Goal: Information Seeking & Learning: Learn about a topic

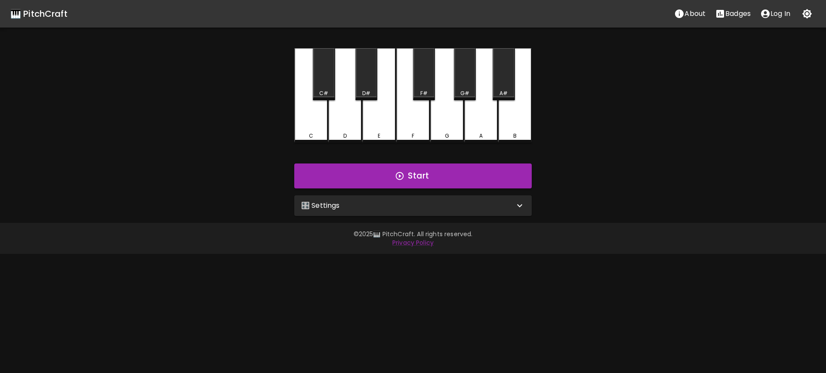
click at [342, 204] on div "🎛️ Settings" at bounding box center [407, 206] width 213 height 10
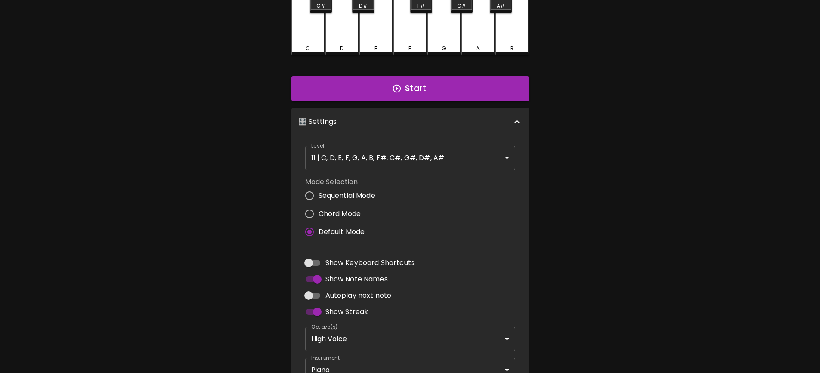
scroll to position [148, 0]
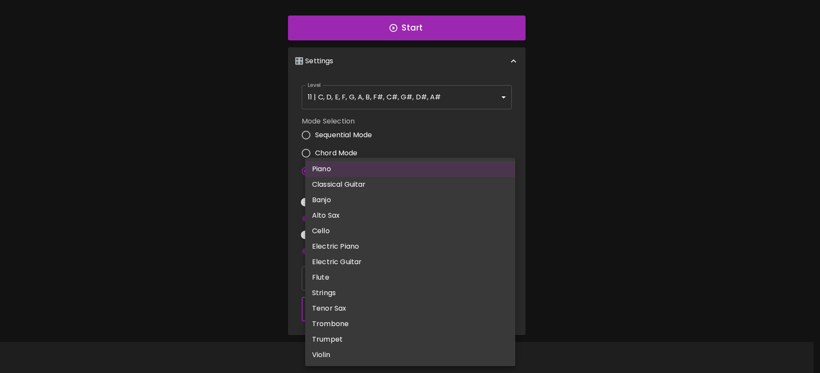
click at [370, 307] on body "🎹 PitchCraft About Badges Log In C C# D D# E F F# G G# A A# B Start 🎛️ Settings…" at bounding box center [410, 112] width 820 height 521
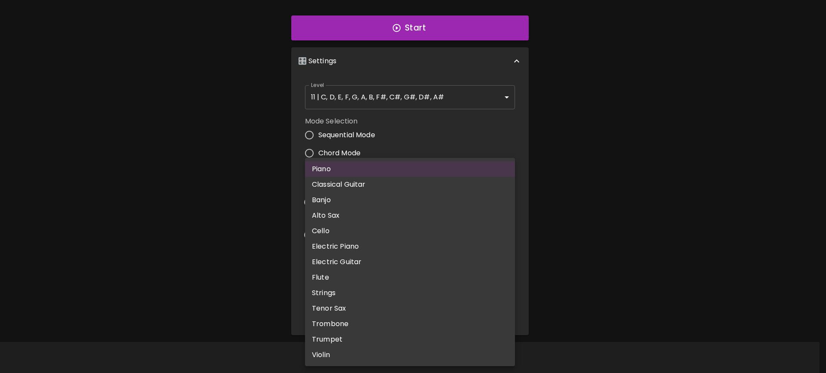
click at [333, 227] on li "Cello" at bounding box center [410, 230] width 210 height 15
type input "cello"
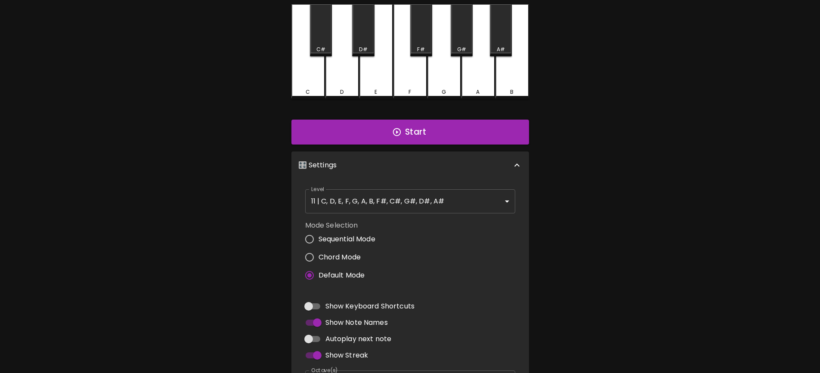
scroll to position [0, 0]
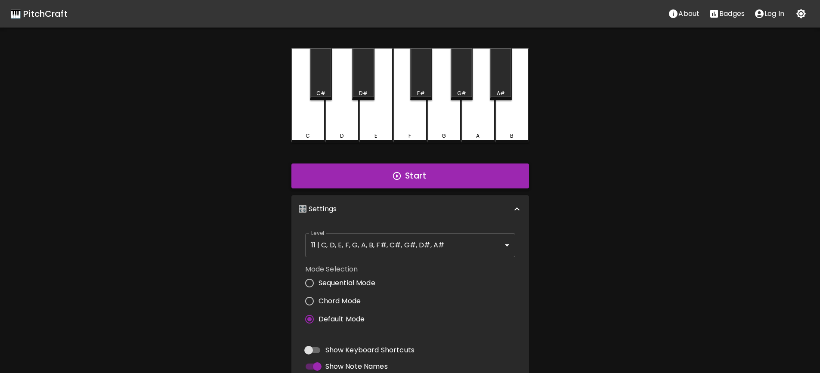
click at [403, 173] on button "Start" at bounding box center [410, 176] width 238 height 25
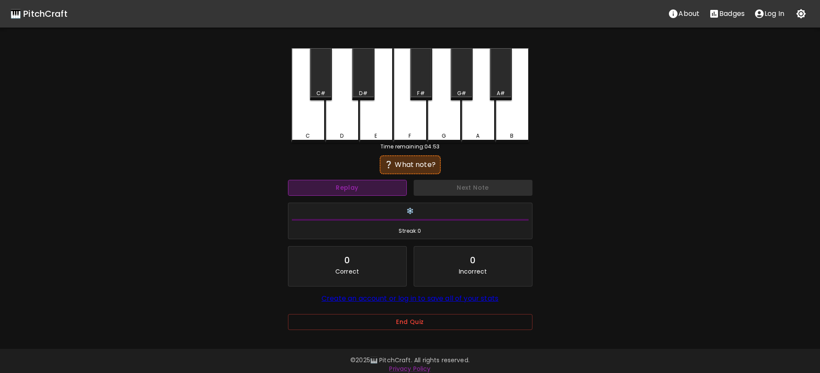
click at [375, 186] on button "Replay" at bounding box center [347, 188] width 119 height 16
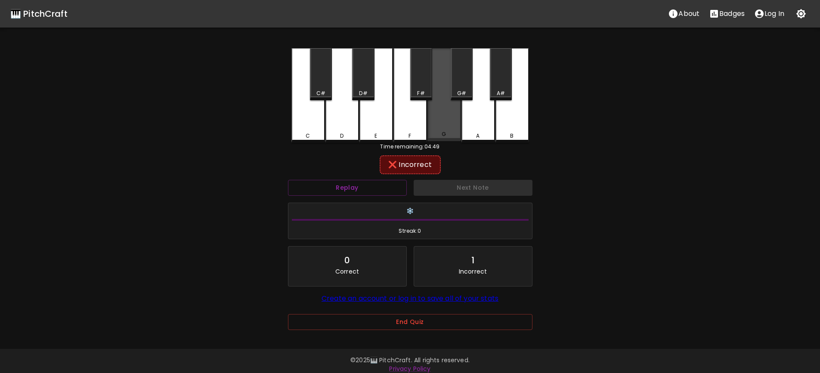
click at [454, 119] on div "G" at bounding box center [444, 94] width 34 height 93
drag, startPoint x: 462, startPoint y: 92, endPoint x: 472, endPoint y: 117, distance: 27.2
click at [463, 92] on div "G#" at bounding box center [461, 93] width 9 height 8
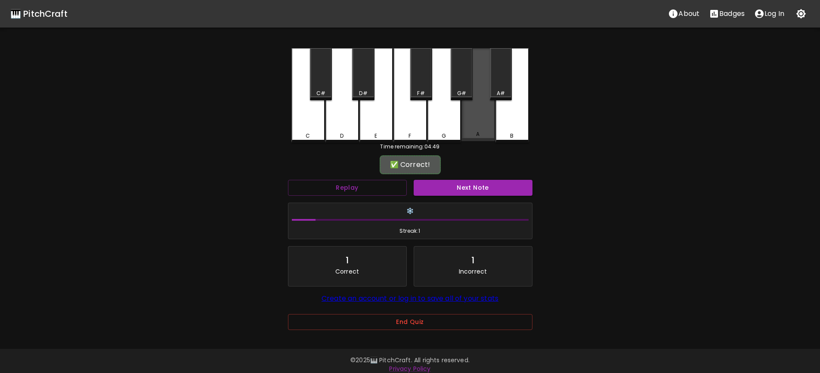
click at [472, 119] on div "A" at bounding box center [478, 94] width 34 height 93
click at [475, 127] on div "A" at bounding box center [478, 94] width 34 height 93
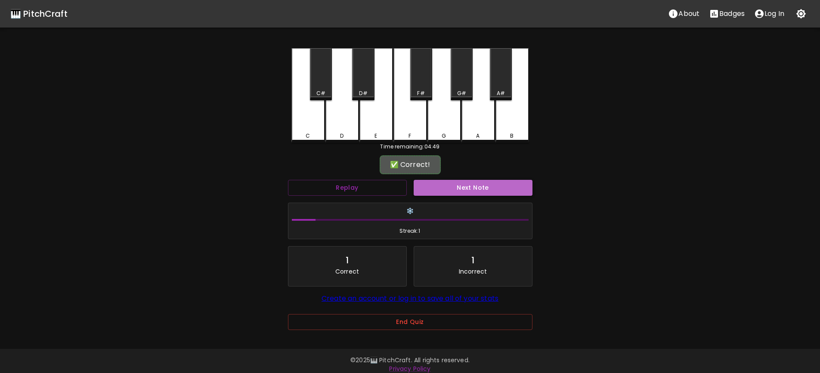
click at [465, 188] on button "Next Note" at bounding box center [473, 188] width 119 height 16
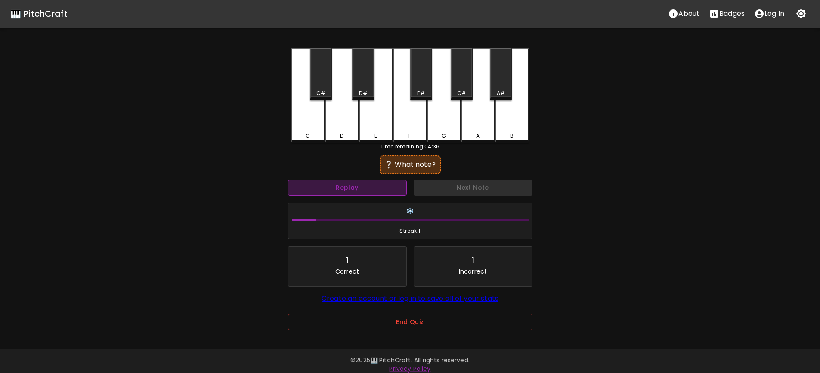
click at [387, 188] on button "Replay" at bounding box center [347, 188] width 119 height 16
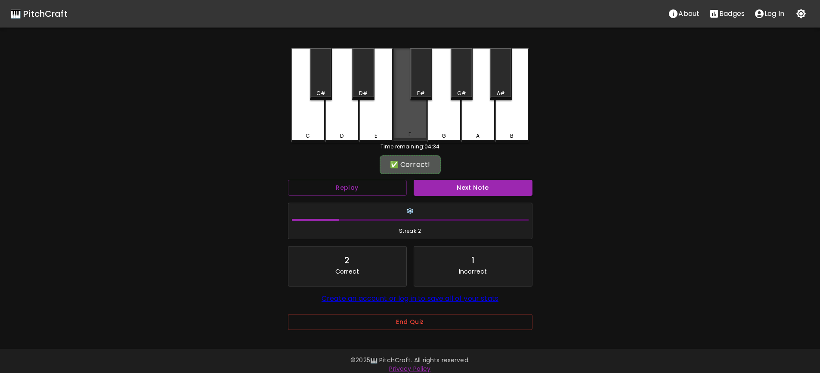
click at [413, 123] on div "F" at bounding box center [410, 94] width 34 height 93
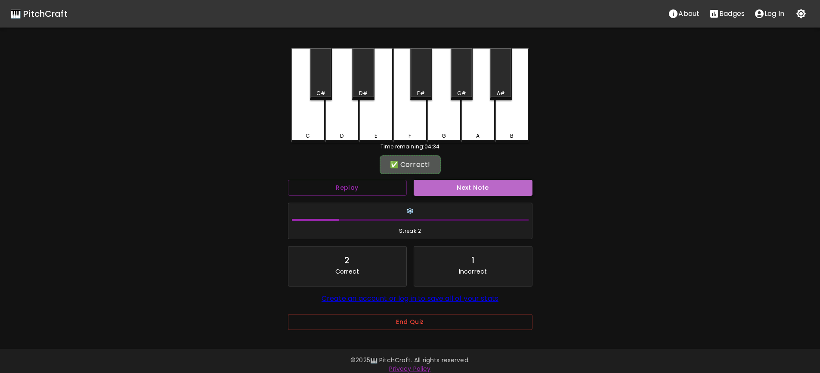
click at [469, 188] on button "Next Note" at bounding box center [473, 188] width 119 height 16
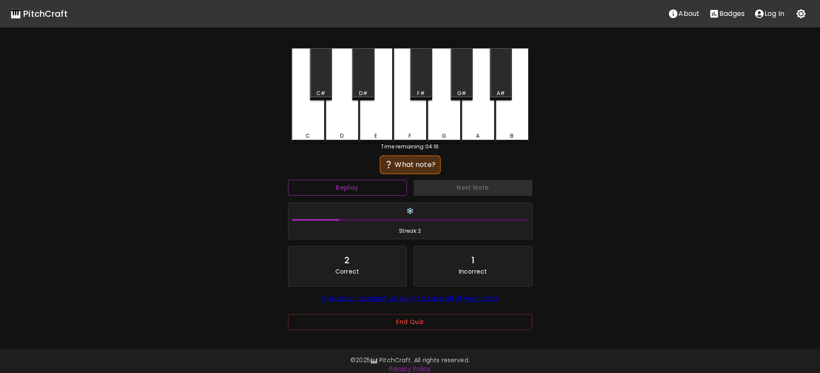
click at [387, 184] on button "Replay" at bounding box center [347, 188] width 119 height 16
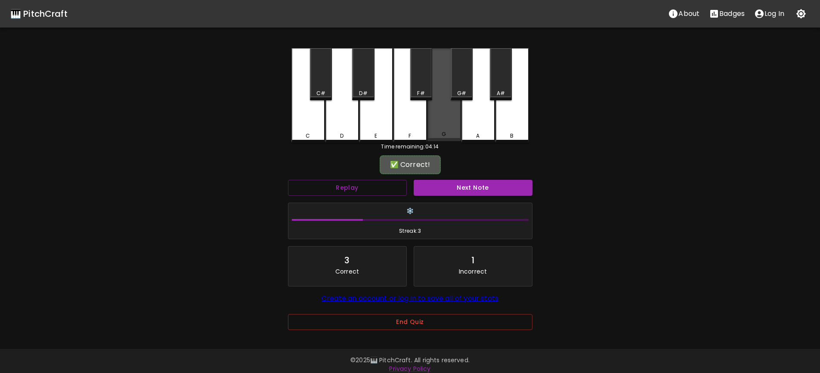
click at [449, 135] on div "G" at bounding box center [444, 134] width 32 height 8
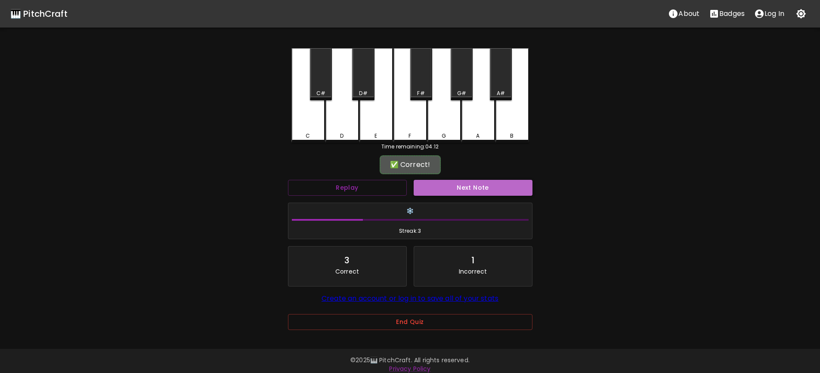
click at [482, 186] on button "Next Note" at bounding box center [473, 188] width 119 height 16
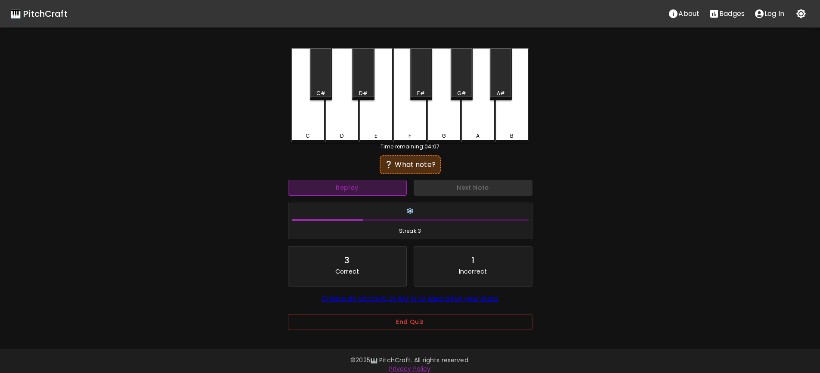
click at [368, 187] on button "Replay" at bounding box center [347, 188] width 119 height 16
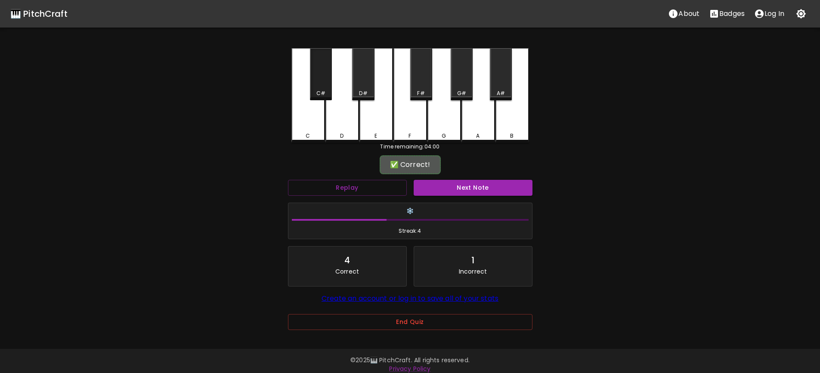
click at [325, 78] on div "C#" at bounding box center [321, 74] width 22 height 52
click at [480, 188] on button "Next Note" at bounding box center [473, 188] width 119 height 16
click at [447, 119] on div "G" at bounding box center [444, 94] width 34 height 93
click at [480, 191] on button "Next Note" at bounding box center [473, 188] width 119 height 16
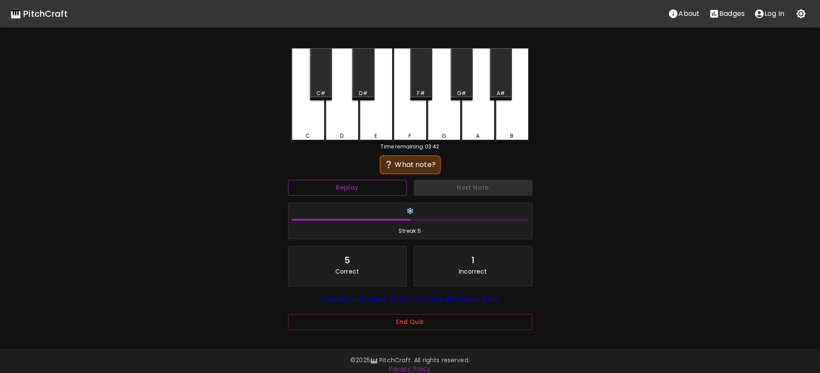
click at [387, 191] on button "Replay" at bounding box center [347, 188] width 119 height 16
click at [387, 190] on button "Replay" at bounding box center [347, 188] width 119 height 16
click at [393, 186] on button "Replay" at bounding box center [347, 188] width 119 height 16
click at [373, 188] on button "Replay" at bounding box center [347, 188] width 119 height 16
click at [377, 186] on button "Replay" at bounding box center [347, 188] width 119 height 16
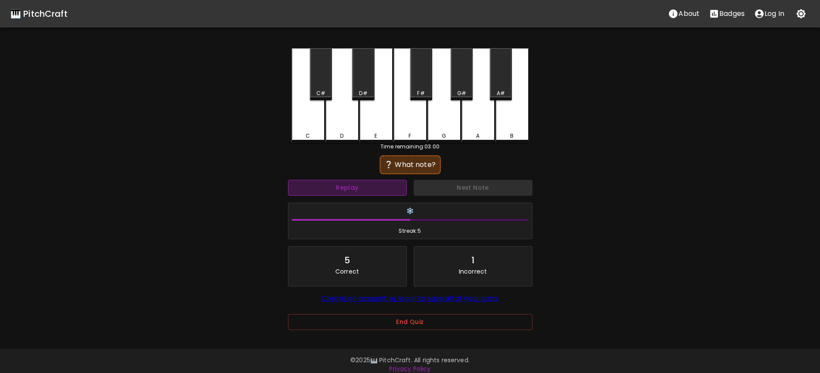
click at [389, 187] on button "Replay" at bounding box center [347, 188] width 119 height 16
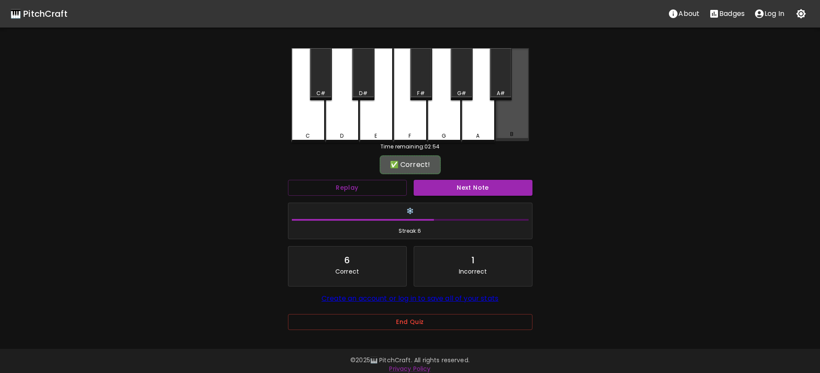
click at [516, 129] on div "B" at bounding box center [512, 94] width 34 height 93
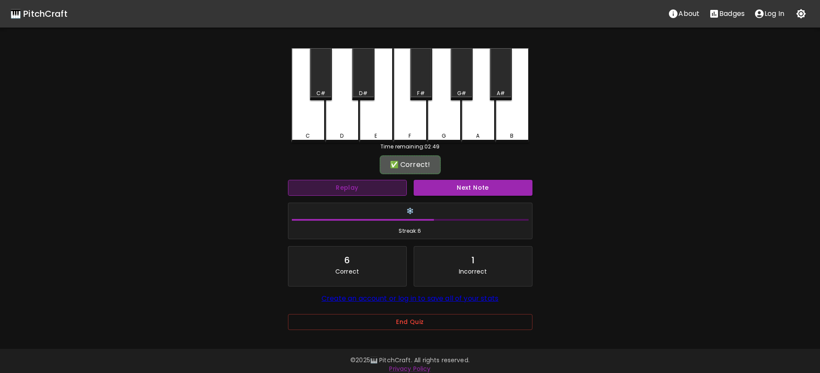
click at [382, 192] on button "Replay" at bounding box center [347, 188] width 119 height 16
click at [474, 183] on button "Next Note" at bounding box center [473, 188] width 119 height 16
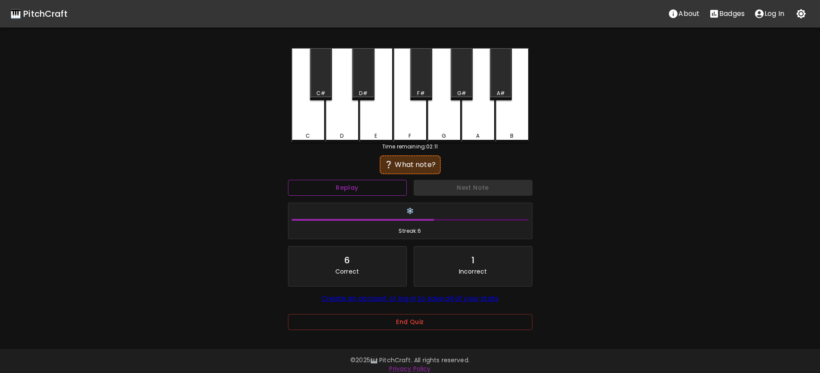
click at [395, 188] on button "Replay" at bounding box center [347, 188] width 119 height 16
click at [393, 182] on button "Replay" at bounding box center [347, 188] width 119 height 16
click at [386, 188] on button "Replay" at bounding box center [347, 188] width 119 height 16
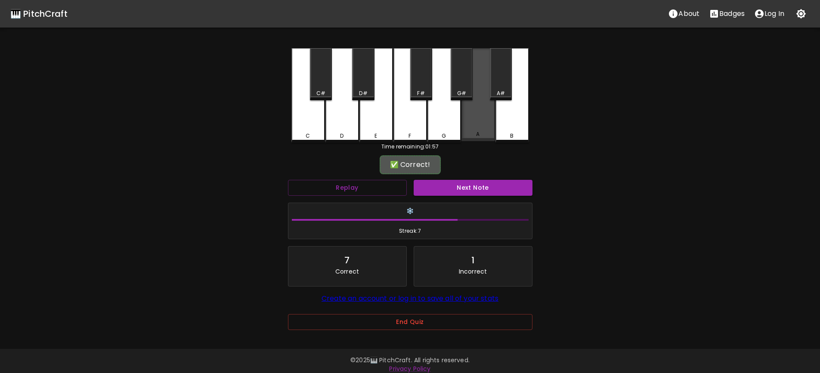
click at [475, 133] on div "A" at bounding box center [478, 134] width 32 height 8
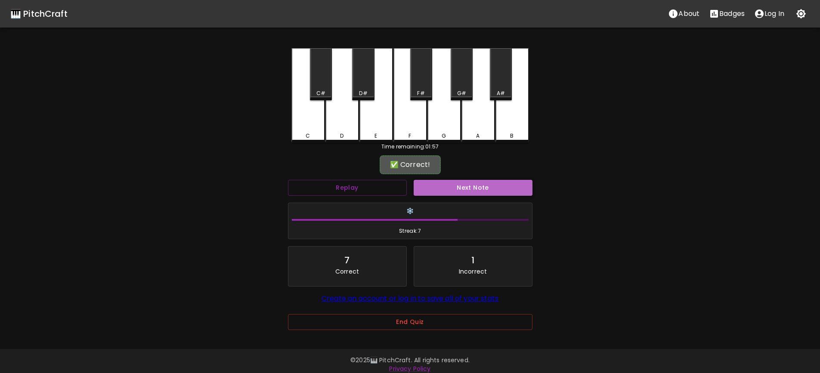
click at [475, 184] on button "Next Note" at bounding box center [473, 188] width 119 height 16
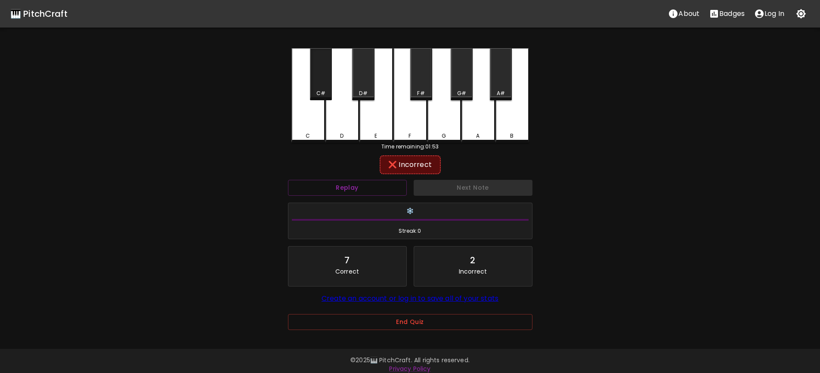
click at [323, 86] on div "C#" at bounding box center [321, 74] width 22 height 52
drag, startPoint x: 373, startPoint y: 82, endPoint x: 367, endPoint y: 92, distance: 11.2
click at [367, 87] on div "D#" at bounding box center [363, 74] width 22 height 52
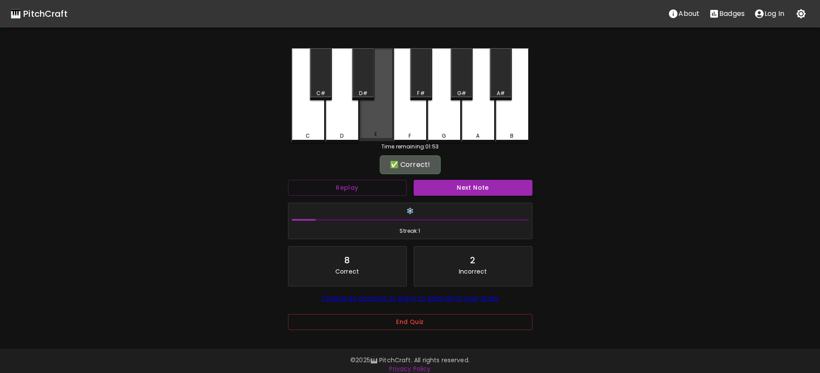
click at [370, 123] on div "E" at bounding box center [376, 94] width 34 height 93
click at [387, 192] on button "Replay" at bounding box center [347, 188] width 119 height 16
click at [472, 188] on button "Next Note" at bounding box center [473, 188] width 119 height 16
drag, startPoint x: 376, startPoint y: 122, endPoint x: 402, endPoint y: 125, distance: 25.6
click at [376, 122] on div "E" at bounding box center [376, 94] width 34 height 93
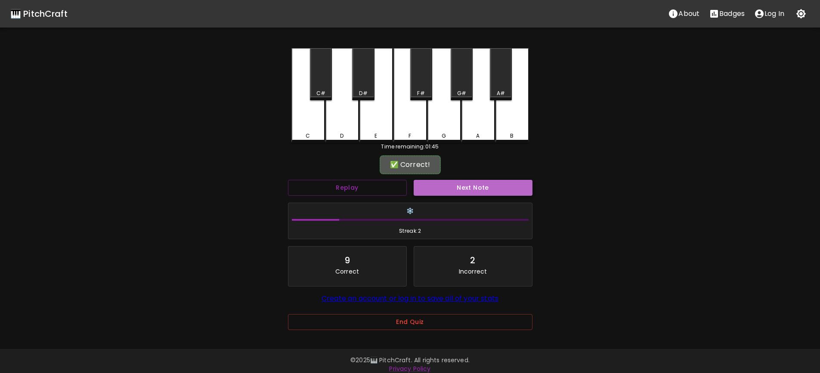
click at [481, 191] on button "Next Note" at bounding box center [473, 188] width 119 height 16
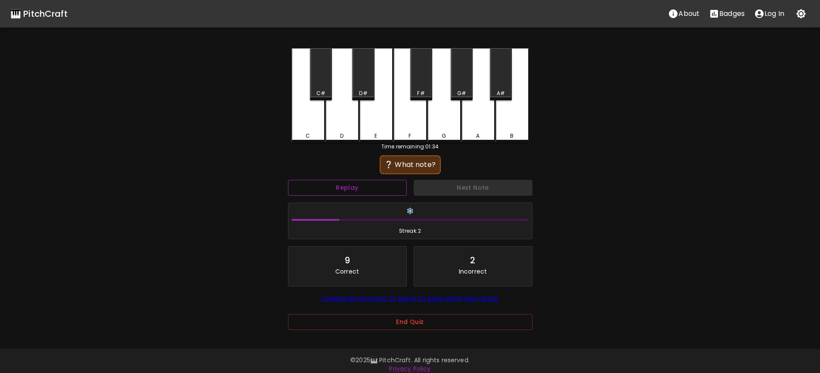
click at [379, 185] on button "Replay" at bounding box center [347, 188] width 119 height 16
click at [364, 75] on div "D#" at bounding box center [363, 74] width 22 height 52
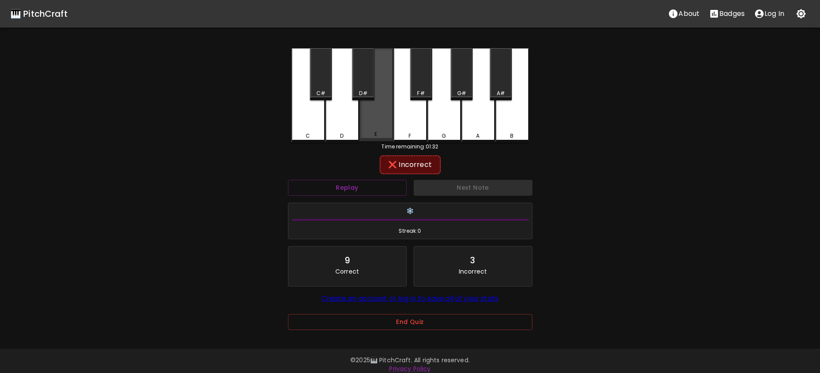
drag, startPoint x: 381, startPoint y: 136, endPoint x: 413, endPoint y: 131, distance: 32.7
click at [381, 136] on div "E" at bounding box center [376, 134] width 32 height 8
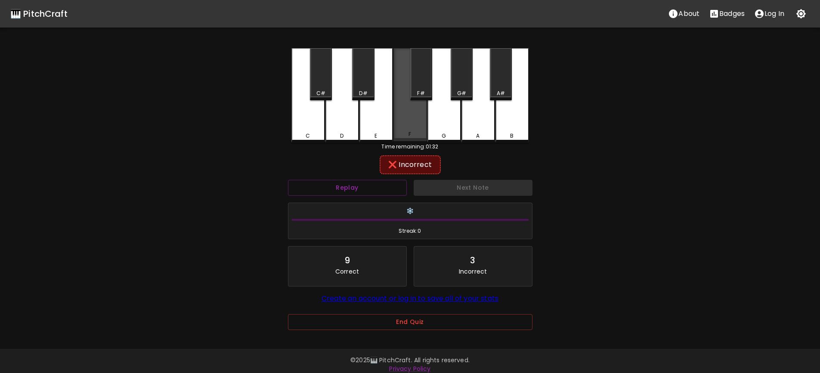
click at [414, 130] on div "F" at bounding box center [410, 94] width 34 height 93
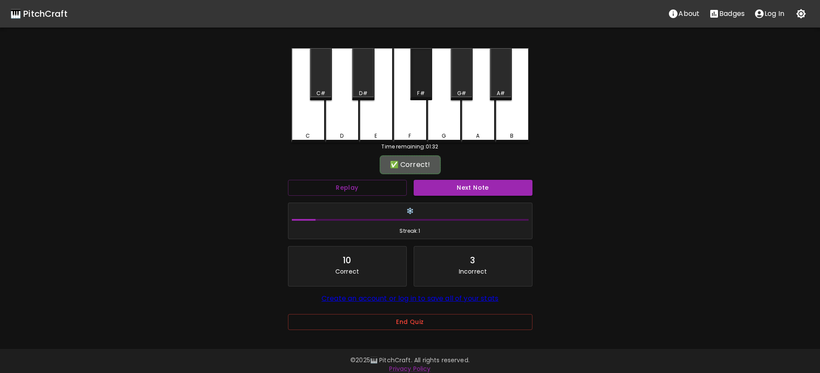
click at [417, 84] on div "F#" at bounding box center [421, 74] width 22 height 52
click at [474, 187] on button "Next Note" at bounding box center [473, 188] width 119 height 16
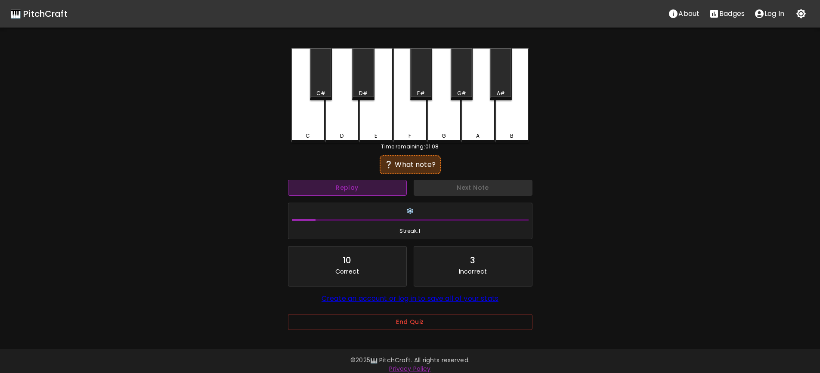
click at [376, 189] on button "Replay" at bounding box center [347, 188] width 119 height 16
click at [374, 191] on button "Replay" at bounding box center [347, 188] width 119 height 16
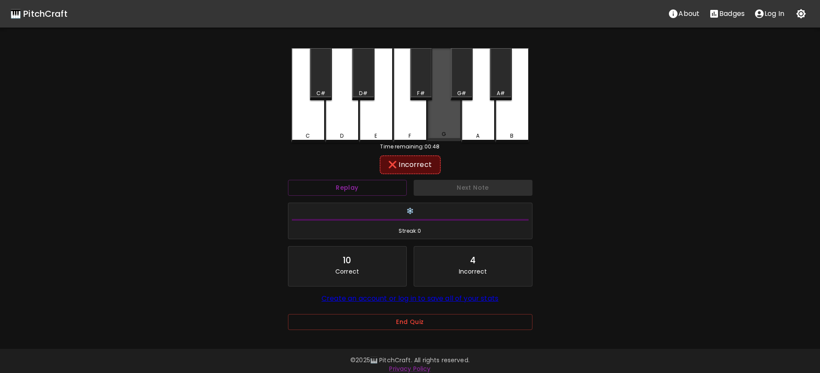
drag, startPoint x: 449, startPoint y: 126, endPoint x: 433, endPoint y: 94, distance: 35.4
click at [449, 125] on div "G" at bounding box center [444, 94] width 34 height 93
click at [468, 87] on div "G#" at bounding box center [462, 74] width 22 height 52
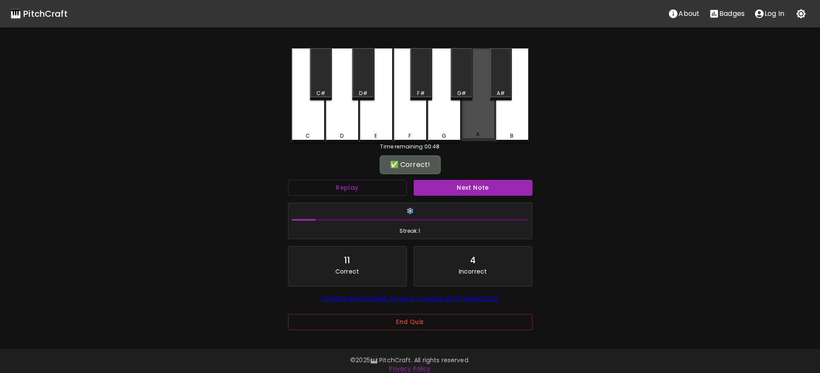
click at [476, 126] on div "A" at bounding box center [478, 94] width 34 height 93
click at [474, 126] on div "A" at bounding box center [478, 94] width 34 height 93
click at [474, 126] on div "A" at bounding box center [478, 95] width 34 height 95
click at [447, 126] on div "G" at bounding box center [444, 95] width 34 height 95
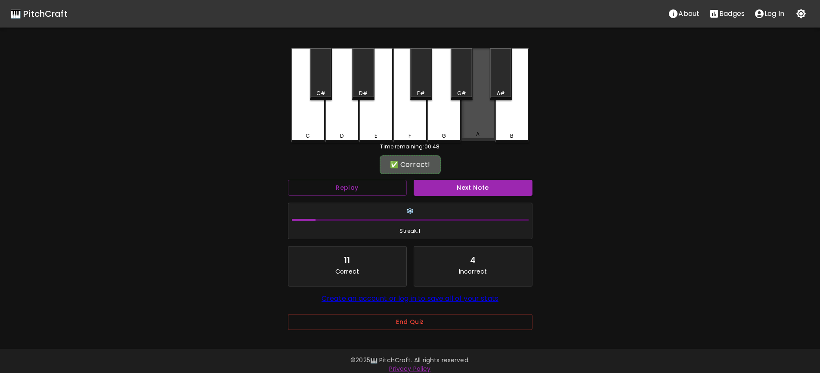
click at [475, 125] on div "A" at bounding box center [478, 94] width 34 height 93
click at [476, 124] on div "A" at bounding box center [478, 94] width 34 height 93
click at [500, 82] on div "A#" at bounding box center [501, 74] width 22 height 52
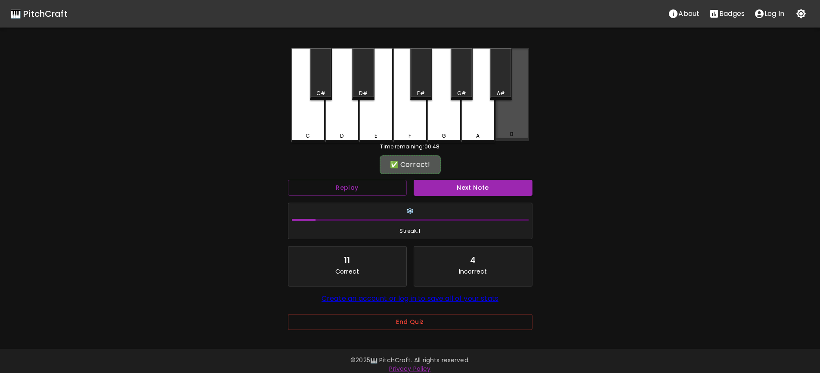
click at [510, 122] on div "B" at bounding box center [512, 94] width 34 height 93
click at [481, 114] on div "A" at bounding box center [478, 95] width 34 height 95
click at [494, 88] on div "A#" at bounding box center [501, 74] width 22 height 52
click at [459, 111] on div "G" at bounding box center [444, 95] width 34 height 95
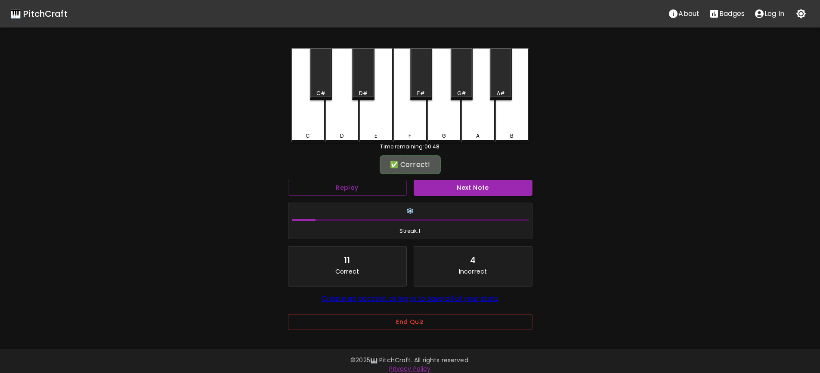
click at [485, 116] on div "A" at bounding box center [478, 95] width 34 height 95
click at [439, 118] on div "G" at bounding box center [444, 94] width 34 height 93
click at [354, 117] on div "D" at bounding box center [342, 95] width 34 height 95
click at [287, 119] on div "C C# D D# E F F# G G# A A# B Time remaining: 00:48 ✅ Correct! Replay Next Note …" at bounding box center [410, 195] width 258 height 294
click at [312, 116] on div "C" at bounding box center [308, 94] width 34 height 93
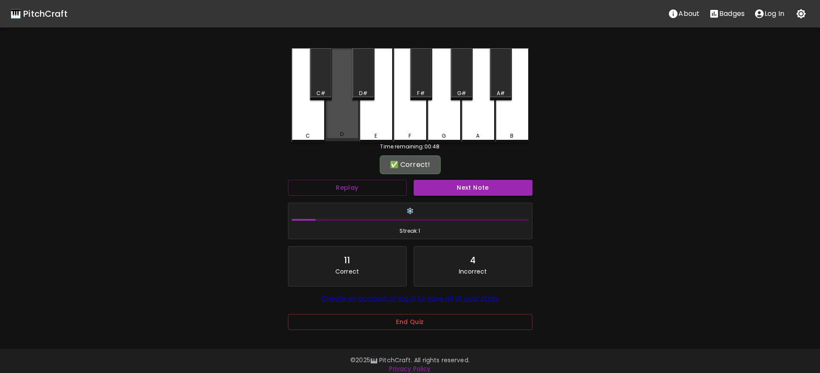
click at [355, 118] on div "D" at bounding box center [342, 94] width 34 height 93
click at [424, 110] on div "F" at bounding box center [410, 95] width 34 height 95
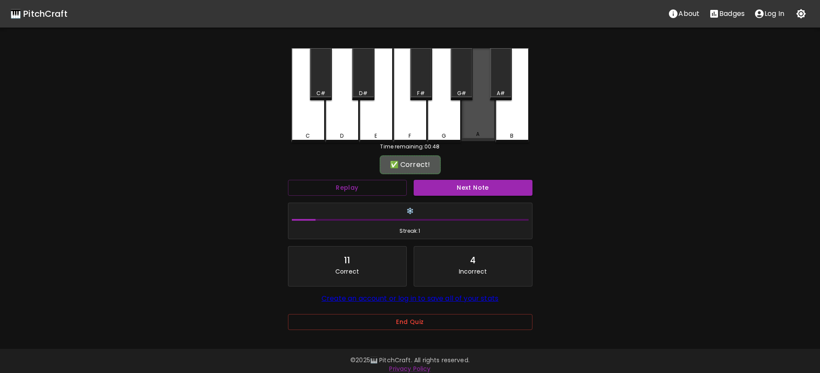
click at [466, 107] on div "A" at bounding box center [478, 94] width 34 height 93
click at [508, 72] on div "A#" at bounding box center [501, 74] width 22 height 52
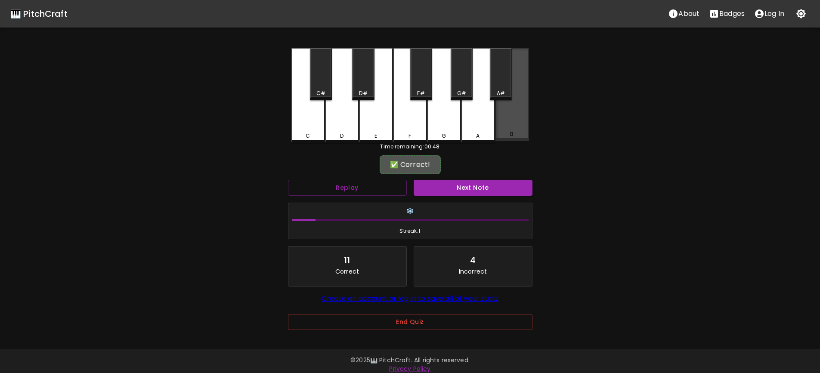
click at [513, 116] on div "B" at bounding box center [512, 94] width 34 height 93
click at [502, 96] on div "A#" at bounding box center [501, 93] width 8 height 8
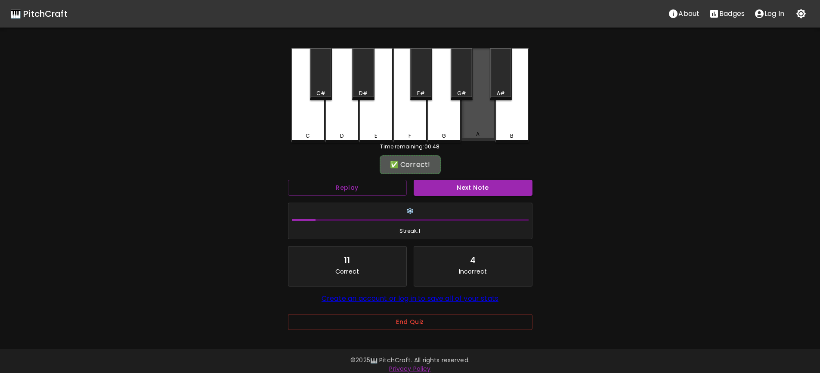
drag, startPoint x: 484, startPoint y: 117, endPoint x: 450, endPoint y: 120, distance: 33.7
click at [483, 117] on div "A" at bounding box center [478, 94] width 34 height 93
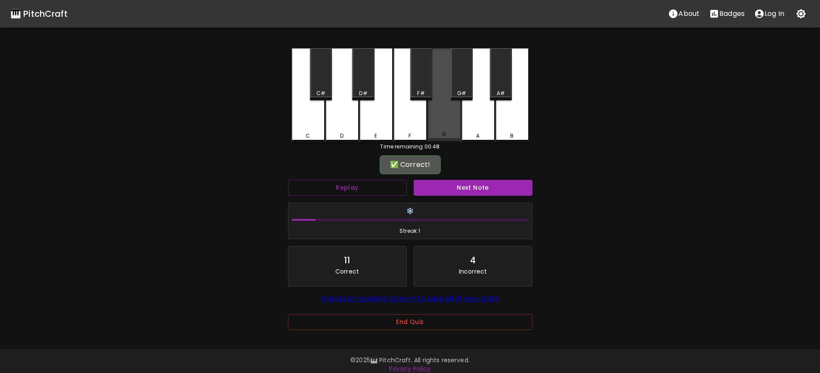
drag, startPoint x: 450, startPoint y: 120, endPoint x: 361, endPoint y: 116, distance: 88.7
click at [449, 120] on div "G" at bounding box center [444, 94] width 34 height 93
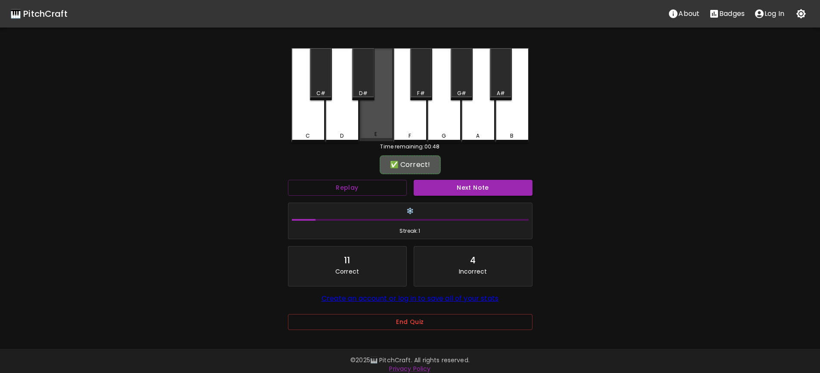
click at [361, 116] on div "E" at bounding box center [376, 94] width 34 height 93
click at [290, 119] on div "C C# D D# E F F# G G# A A# B Time remaining: 00:48 ✅ Correct! Replay Next Note …" at bounding box center [410, 195] width 258 height 294
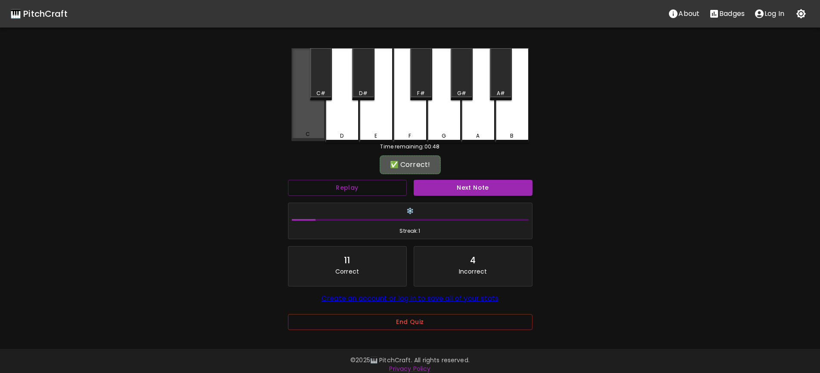
drag, startPoint x: 307, startPoint y: 117, endPoint x: 357, endPoint y: 87, distance: 57.9
click at [308, 116] on div "C" at bounding box center [308, 94] width 34 height 93
click at [358, 86] on div "D#" at bounding box center [363, 74] width 22 height 52
drag, startPoint x: 327, startPoint y: 120, endPoint x: 314, endPoint y: 119, distance: 13.8
click at [326, 120] on div "D" at bounding box center [342, 95] width 34 height 95
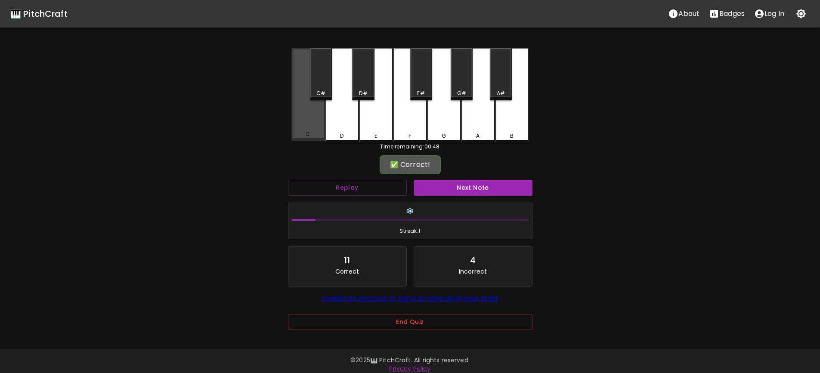
drag, startPoint x: 314, startPoint y: 119, endPoint x: 323, endPoint y: 89, distance: 31.4
click at [314, 118] on div "C" at bounding box center [308, 94] width 34 height 93
click at [323, 89] on div "C#" at bounding box center [321, 74] width 22 height 52
click at [347, 112] on div "D" at bounding box center [342, 95] width 34 height 95
click at [367, 93] on div "D#" at bounding box center [363, 93] width 20 height 8
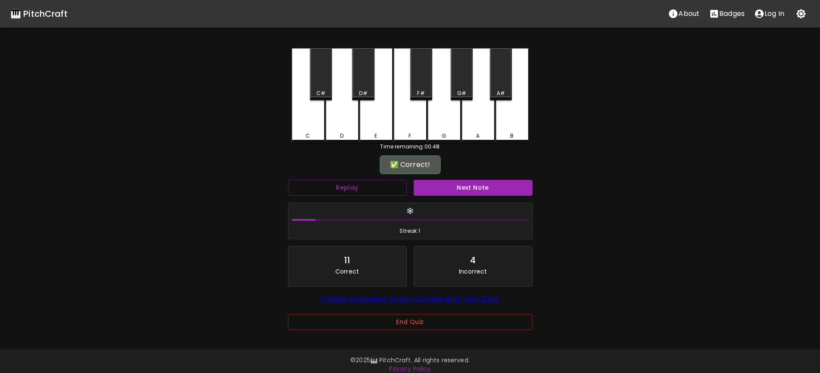
drag, startPoint x: 380, startPoint y: 127, endPoint x: 390, endPoint y: 124, distance: 11.2
click at [382, 127] on div "E" at bounding box center [376, 95] width 34 height 95
click at [397, 119] on div "F" at bounding box center [410, 95] width 34 height 95
drag, startPoint x: 433, startPoint y: 79, endPoint x: 422, endPoint y: 75, distance: 12.2
click at [433, 78] on div "G" at bounding box center [444, 94] width 34 height 93
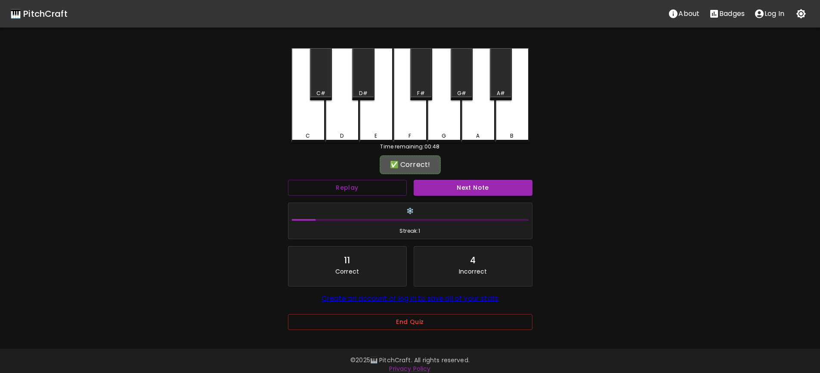
drag, startPoint x: 257, startPoint y: 59, endPoint x: 332, endPoint y: 71, distance: 75.9
click at [258, 59] on div "🎹 PitchCraft About Badges Log In C C# D D# E F F# G G# A A# B Time remaining: 0…" at bounding box center [410, 171] width 820 height 342
drag, startPoint x: 337, startPoint y: 73, endPoint x: 324, endPoint y: 89, distance: 20.4
click at [333, 76] on div "D" at bounding box center [342, 94] width 34 height 93
click at [311, 117] on div "C" at bounding box center [308, 95] width 34 height 95
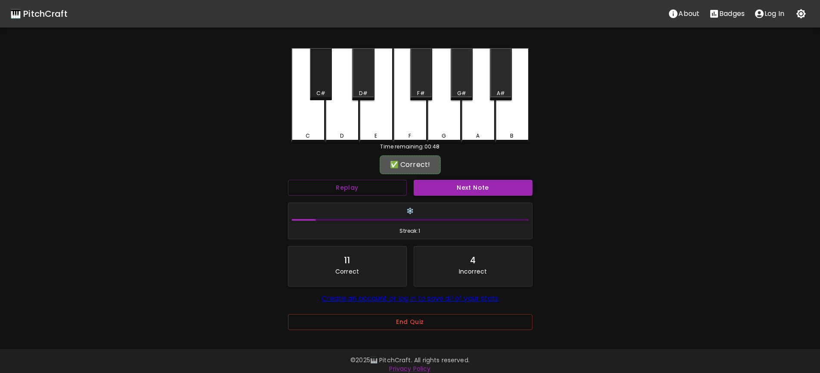
click at [326, 75] on div "C#" at bounding box center [321, 74] width 22 height 52
click at [334, 120] on div "D" at bounding box center [342, 95] width 34 height 95
click at [364, 85] on div "D#" at bounding box center [363, 74] width 22 height 52
drag, startPoint x: 403, startPoint y: 123, endPoint x: 509, endPoint y: 102, distance: 108.4
click at [431, 115] on div "C C# D D# E F F# G G# A A# B" at bounding box center [410, 95] width 238 height 95
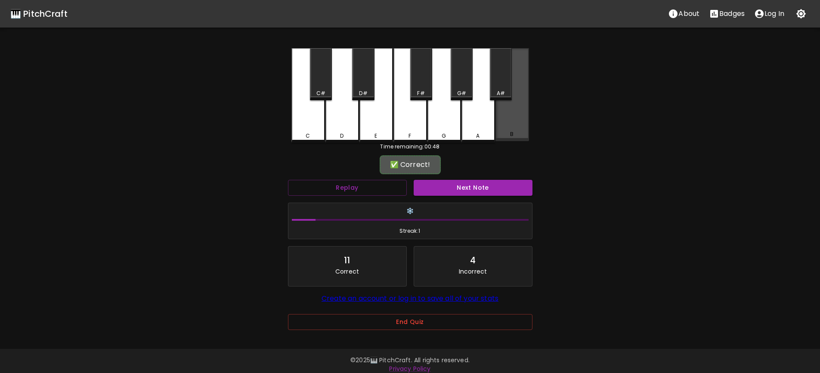
click at [509, 102] on div "B" at bounding box center [512, 94] width 34 height 93
drag, startPoint x: 508, startPoint y: 64, endPoint x: 503, endPoint y: 65, distance: 4.6
click at [506, 64] on div "A#" at bounding box center [501, 74] width 22 height 52
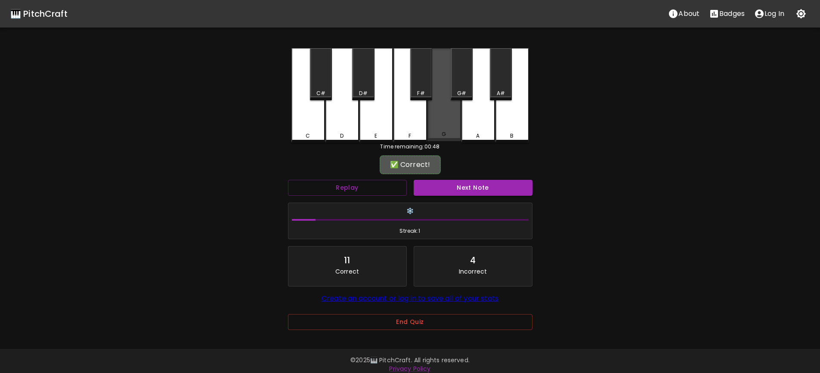
drag, startPoint x: 428, startPoint y: 101, endPoint x: 386, endPoint y: 111, distance: 42.8
click at [426, 102] on div "C C# D D# E F F# G G# A A# B" at bounding box center [410, 95] width 238 height 95
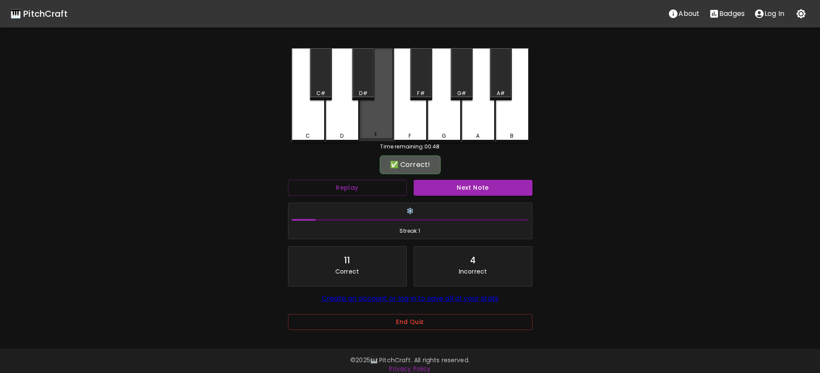
drag, startPoint x: 386, startPoint y: 111, endPoint x: 477, endPoint y: 101, distance: 91.3
click at [391, 111] on div "E" at bounding box center [376, 94] width 34 height 93
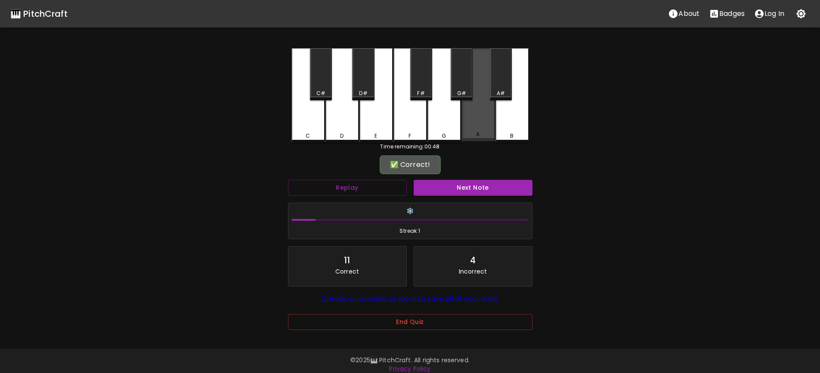
click at [477, 101] on div "A" at bounding box center [478, 94] width 34 height 93
drag, startPoint x: 457, startPoint y: 75, endPoint x: 350, endPoint y: 109, distance: 112.9
click at [432, 86] on div "C C# D D# E F F# G G# A A# B" at bounding box center [410, 95] width 238 height 95
click at [349, 109] on div "D" at bounding box center [342, 95] width 34 height 95
drag, startPoint x: 341, startPoint y: 112, endPoint x: 366, endPoint y: 117, distance: 25.3
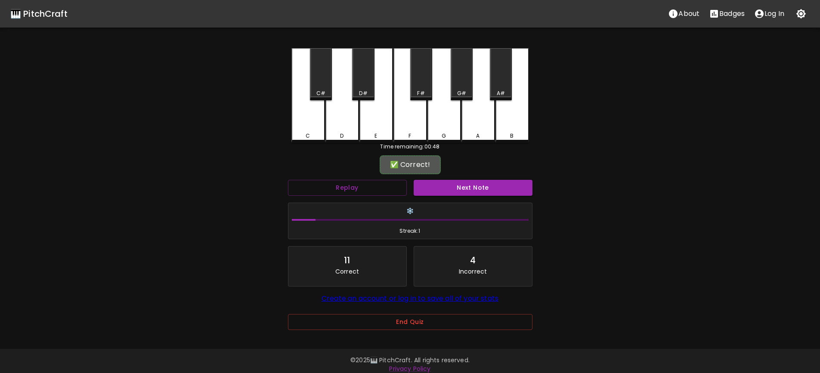
click at [342, 112] on div "D" at bounding box center [342, 95] width 34 height 95
drag, startPoint x: 570, startPoint y: 142, endPoint x: 477, endPoint y: 117, distance: 96.2
click at [555, 141] on div "🎹 PitchCraft About Badges Log In C C# D D# E F F# G G# A A# B Time remaining: 0…" at bounding box center [410, 171] width 820 height 342
drag, startPoint x: 336, startPoint y: 63, endPoint x: 374, endPoint y: 69, distance: 37.9
click at [336, 63] on div "D" at bounding box center [342, 95] width 34 height 95
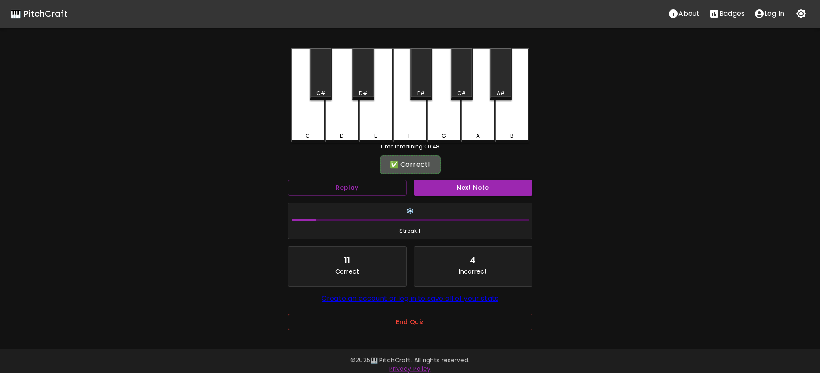
click at [421, 79] on div "F#" at bounding box center [421, 74] width 22 height 52
drag, startPoint x: 471, startPoint y: 77, endPoint x: 454, endPoint y: 92, distance: 22.3
click at [475, 77] on div "C C# D D# E F F# G G# A A# B" at bounding box center [410, 95] width 238 height 95
drag, startPoint x: 454, startPoint y: 92, endPoint x: 398, endPoint y: 82, distance: 56.4
click at [453, 93] on div "G#" at bounding box center [461, 93] width 20 height 8
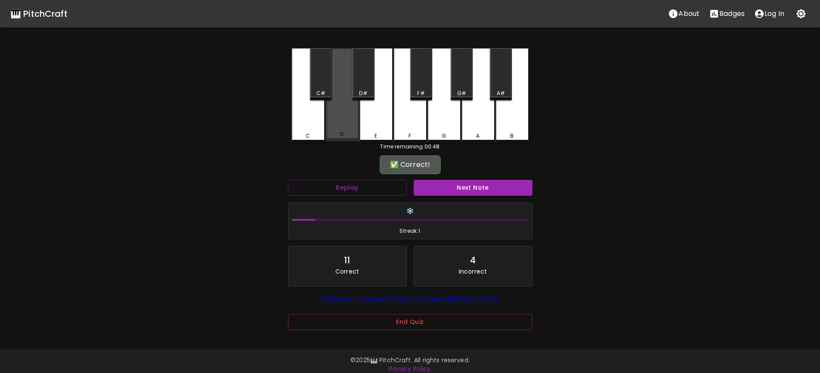
click at [339, 93] on div "D" at bounding box center [342, 94] width 34 height 93
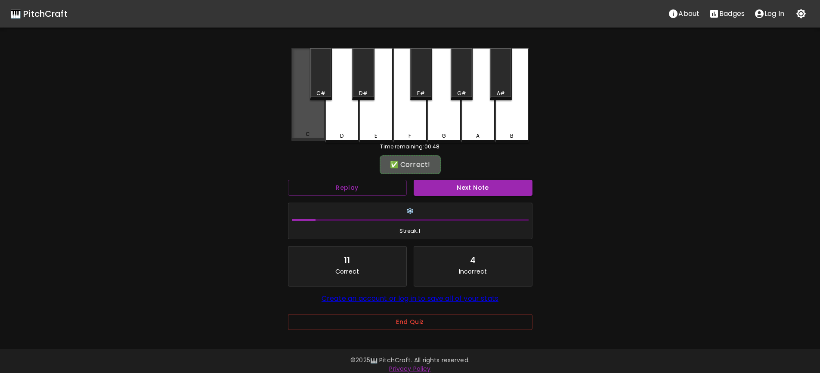
click at [317, 115] on div "C" at bounding box center [308, 94] width 34 height 93
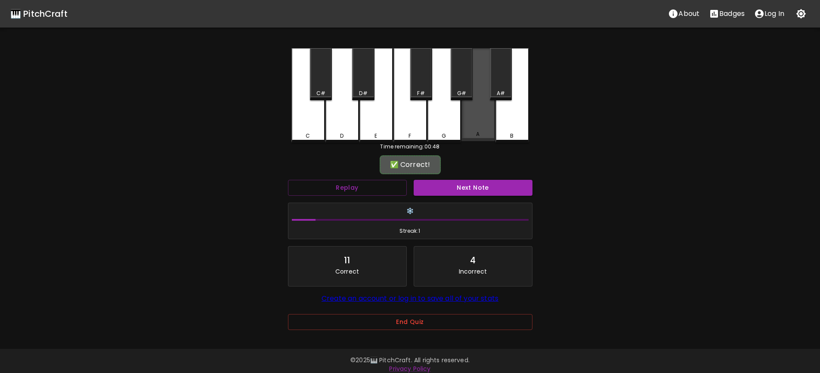
click at [476, 104] on div "A" at bounding box center [478, 94] width 34 height 93
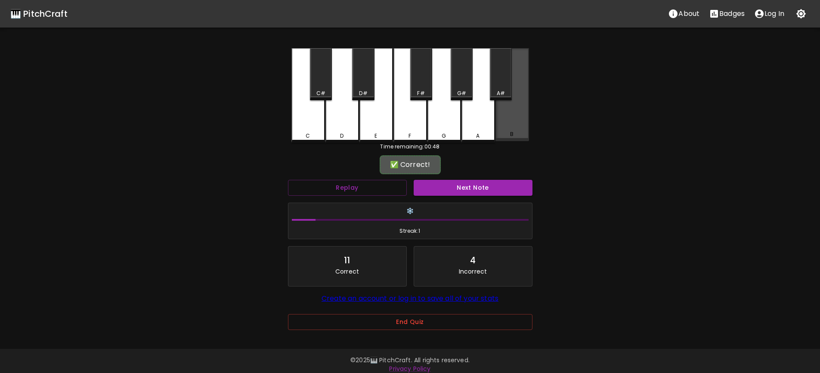
drag, startPoint x: 516, startPoint y: 98, endPoint x: 373, endPoint y: 78, distance: 144.3
click at [503, 98] on div "C C# D D# E F F# G G# A A# B" at bounding box center [410, 95] width 238 height 95
click at [373, 78] on div "D#" at bounding box center [363, 74] width 22 height 52
drag, startPoint x: 299, startPoint y: 100, endPoint x: 337, endPoint y: 103, distance: 38.0
click at [307, 100] on div "C" at bounding box center [308, 95] width 34 height 95
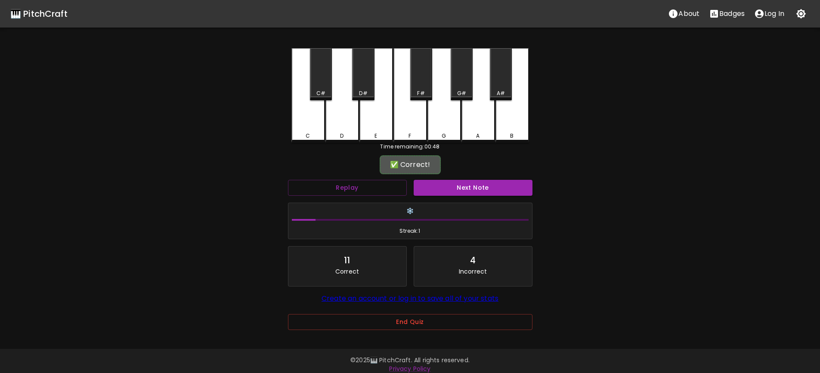
click at [499, 118] on div "B" at bounding box center [512, 95] width 34 height 95
drag, startPoint x: 421, startPoint y: 89, endPoint x: 366, endPoint y: 93, distance: 54.9
click at [414, 89] on div "F#" at bounding box center [421, 74] width 22 height 52
click at [317, 101] on div "C" at bounding box center [308, 95] width 34 height 95
click at [315, 117] on div "C" at bounding box center [308, 94] width 34 height 93
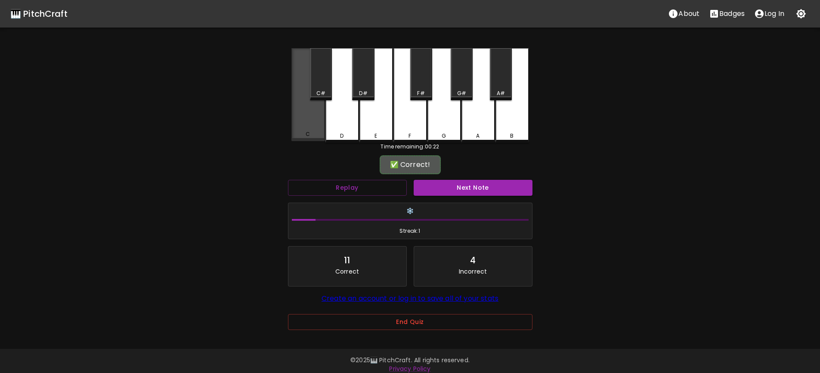
click at [299, 127] on div "C" at bounding box center [308, 94] width 34 height 93
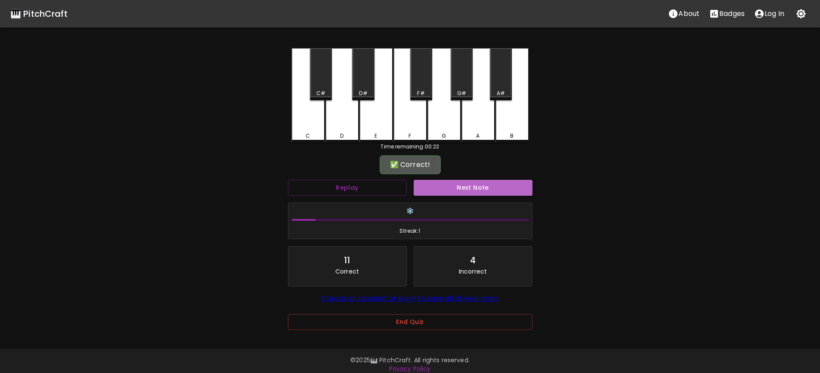
click at [479, 192] on button "Next Note" at bounding box center [473, 188] width 119 height 16
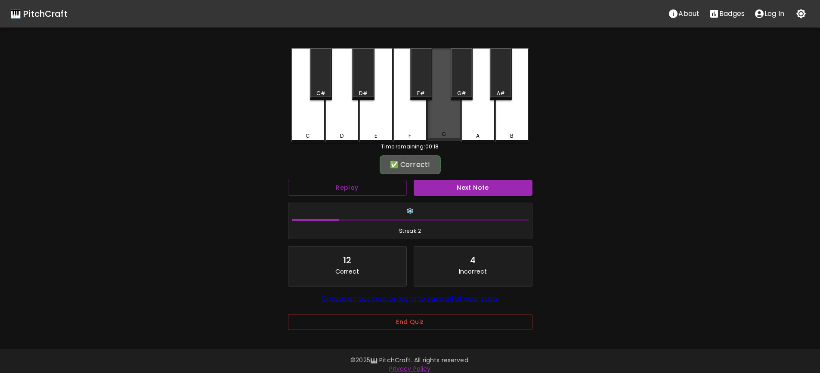
click at [447, 127] on div "G" at bounding box center [444, 94] width 34 height 93
